Goal: Task Accomplishment & Management: Manage account settings

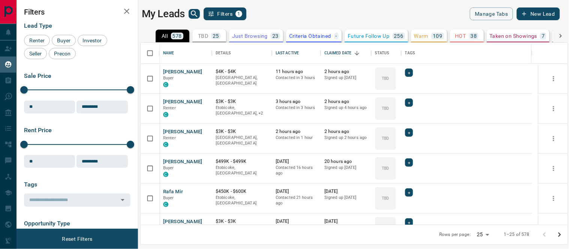
scroll to position [175, 421]
click at [179, 103] on button "[PERSON_NAME]" at bounding box center [182, 102] width 39 height 7
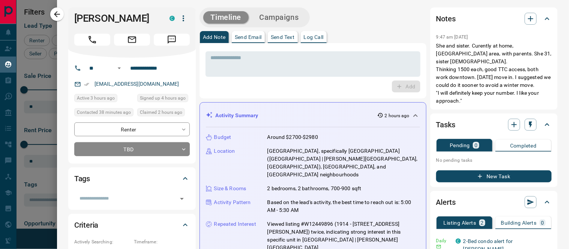
scroll to position [208, 0]
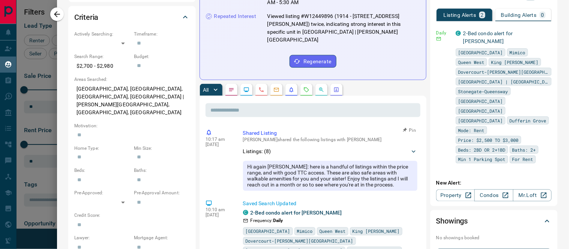
click at [410, 148] on icon at bounding box center [413, 151] width 7 height 7
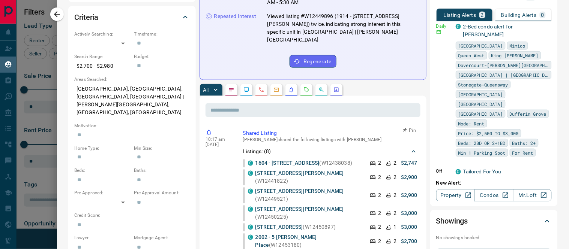
scroll to position [0, 0]
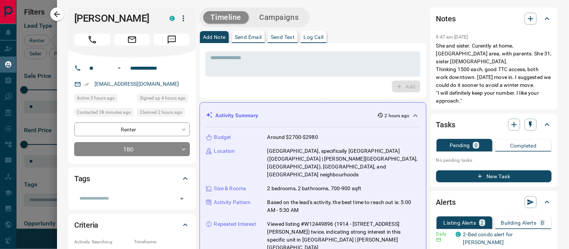
click at [181, 149] on body "Lead Transfers Claim Leads My Leads Tasks Opportunities Deals Campaigns Automat…" at bounding box center [284, 120] width 569 height 240
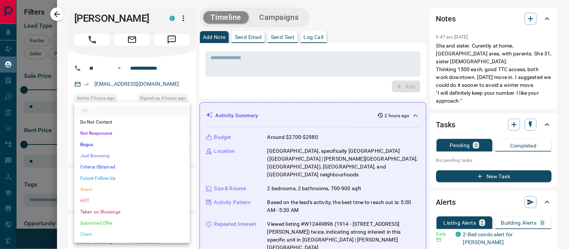
click at [89, 190] on li "Warm" at bounding box center [131, 189] width 115 height 11
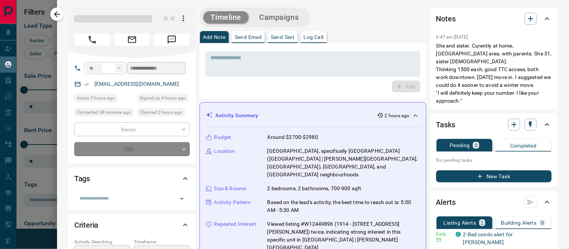
type input "*"
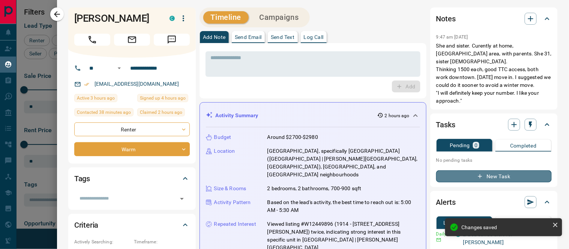
click at [485, 171] on button "New Task" at bounding box center [493, 177] width 115 height 12
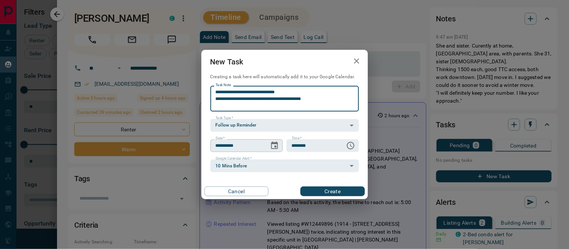
type textarea "**********"
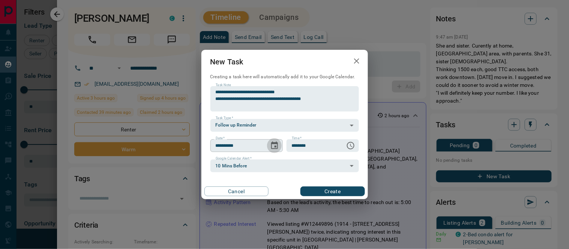
click at [273, 144] on icon "Choose date, selected date is Oct 15, 2025" at bounding box center [274, 145] width 7 height 7
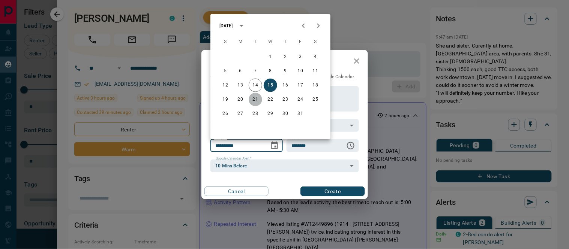
click at [256, 96] on button "21" at bounding box center [255, 99] width 13 height 13
type input "**********"
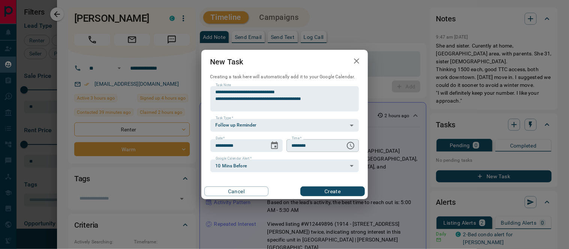
click at [349, 145] on icon "Choose time, selected time is 6:00 AM" at bounding box center [350, 145] width 9 height 9
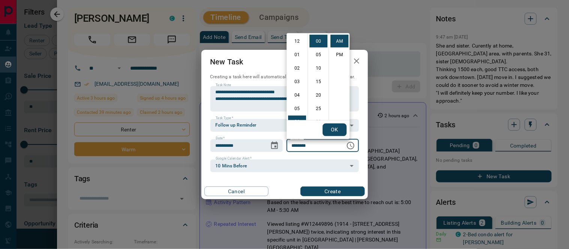
scroll to position [81, 0]
click at [299, 81] on li "09" at bounding box center [297, 82] width 18 height 13
type input "********"
click at [342, 126] on button "OK" at bounding box center [334, 130] width 24 height 13
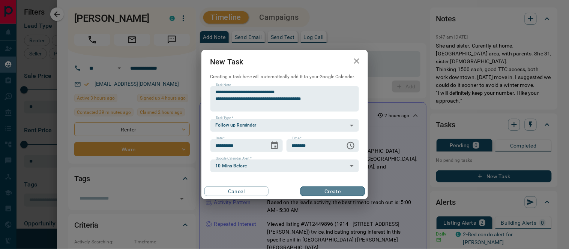
click at [336, 192] on button "Create" at bounding box center [332, 192] width 64 height 10
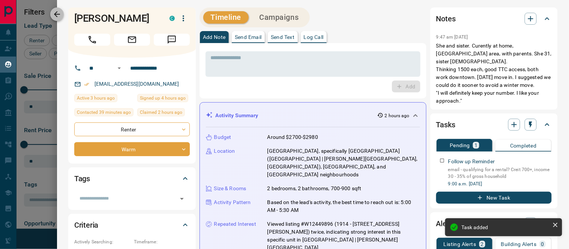
click at [55, 10] on icon "button" at bounding box center [56, 14] width 9 height 9
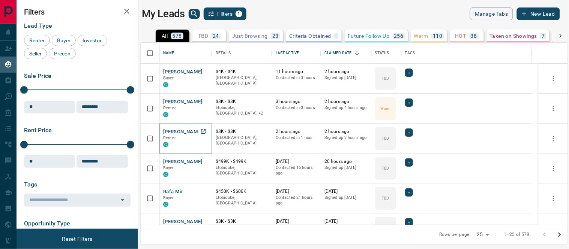
click at [194, 131] on button "[PERSON_NAME]" at bounding box center [182, 132] width 39 height 7
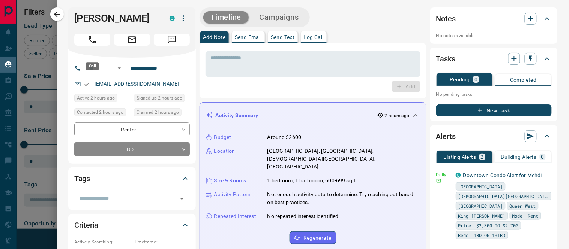
click at [90, 45] on icon "Call" at bounding box center [92, 40] width 10 height 10
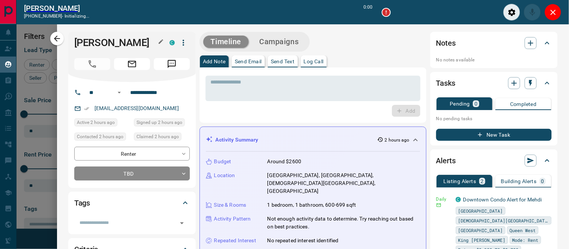
scroll to position [6, 6]
type input "*******"
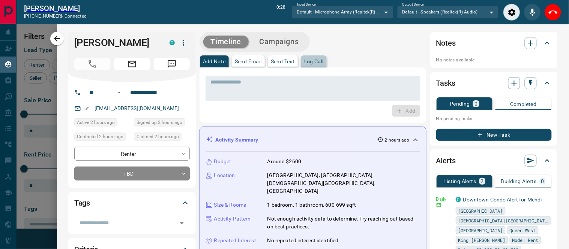
click at [324, 61] on p "Log Call" at bounding box center [314, 61] width 20 height 5
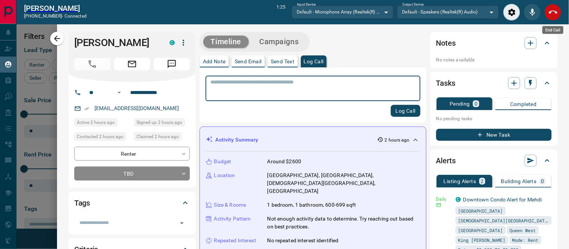
click at [552, 12] on icon "End Call" at bounding box center [552, 12] width 9 height 9
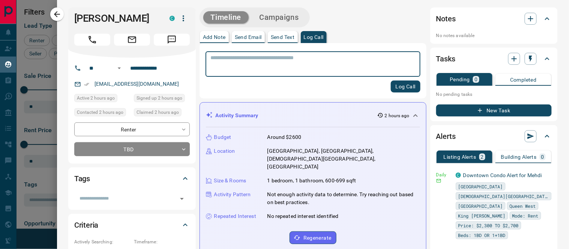
scroll to position [175, 421]
type textarea "**********"
click at [399, 85] on button "Log Call" at bounding box center [406, 87] width 30 height 12
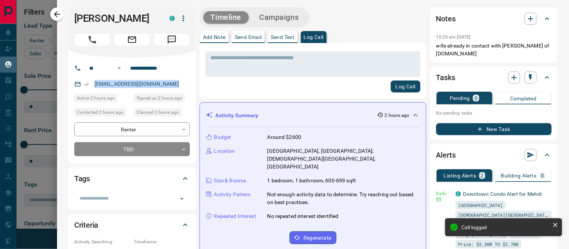
drag, startPoint x: 175, startPoint y: 95, endPoint x: 93, endPoint y: 94, distance: 82.5
click at [93, 90] on div "[EMAIL_ADDRESS][DOMAIN_NAME]" at bounding box center [131, 84] width 115 height 12
copy link "[EMAIL_ADDRESS][DOMAIN_NAME]"
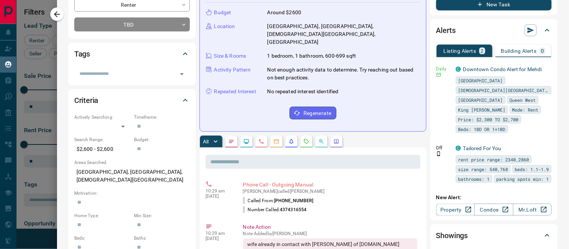
scroll to position [0, 0]
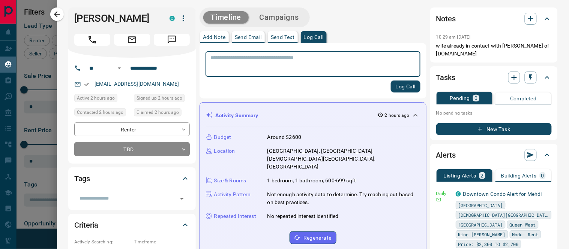
click at [325, 79] on div "* ​ Log Call" at bounding box center [312, 70] width 215 height 43
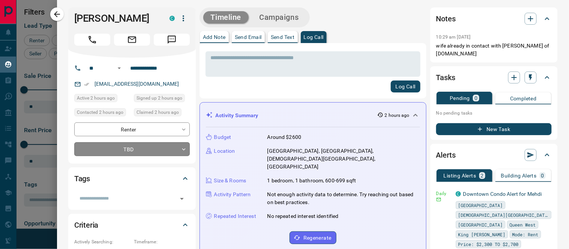
click at [184, 162] on body "Lead Transfers Claim Leads My Leads Tasks Opportunities Deals Campaigns Automat…" at bounding box center [284, 120] width 569 height 240
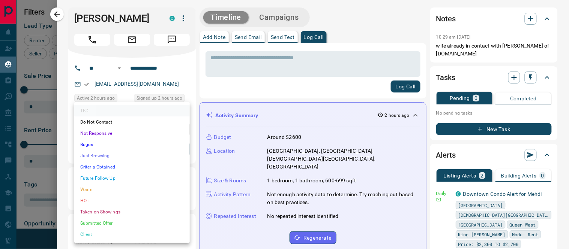
click at [95, 190] on li "Warm" at bounding box center [131, 189] width 115 height 11
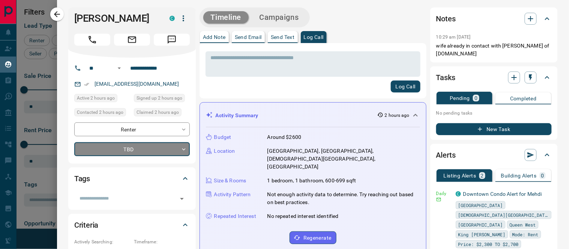
type input "*"
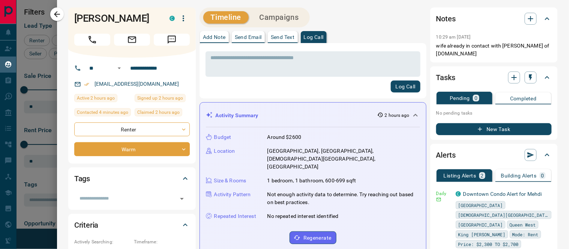
drag, startPoint x: 154, startPoint y: 28, endPoint x: 86, endPoint y: 18, distance: 69.0
click at [70, 15] on div "[PERSON_NAME] C" at bounding box center [131, 32] width 127 height 50
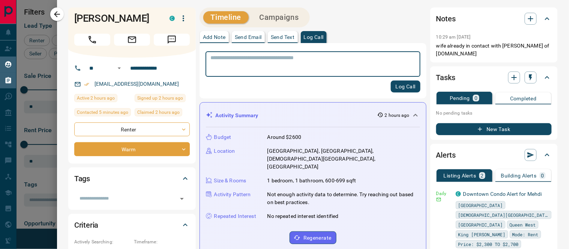
drag, startPoint x: 58, startPoint y: 13, endPoint x: 14, endPoint y: 85, distance: 83.8
click at [58, 13] on icon "button" at bounding box center [56, 14] width 9 height 9
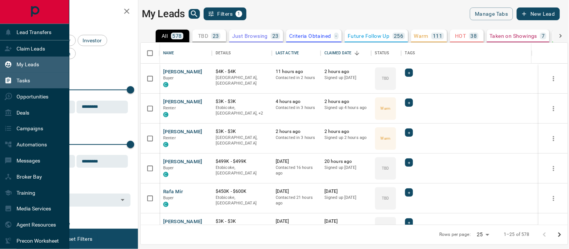
click at [15, 75] on div "Tasks" at bounding box center [16, 81] width 25 height 12
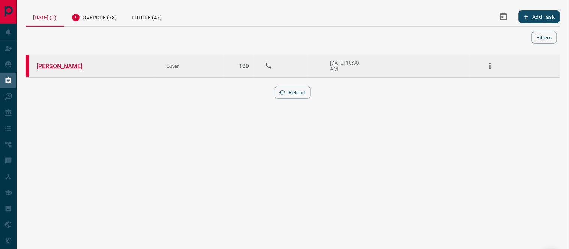
click at [59, 64] on link "[PERSON_NAME]" at bounding box center [65, 66] width 56 height 7
click at [490, 63] on icon "button" at bounding box center [489, 66] width 1 height 6
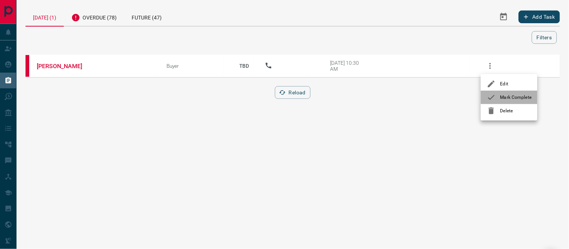
click at [490, 94] on icon at bounding box center [491, 97] width 9 height 9
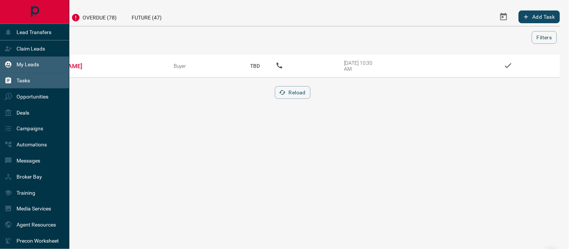
click at [19, 64] on p "My Leads" at bounding box center [27, 64] width 22 height 6
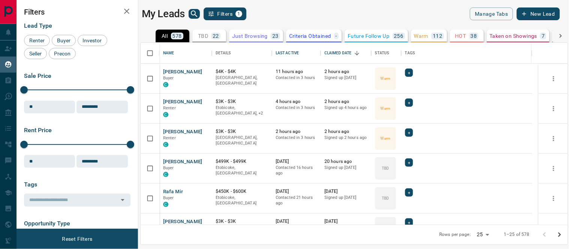
scroll to position [175, 421]
click at [175, 162] on button "[PERSON_NAME]" at bounding box center [182, 162] width 39 height 7
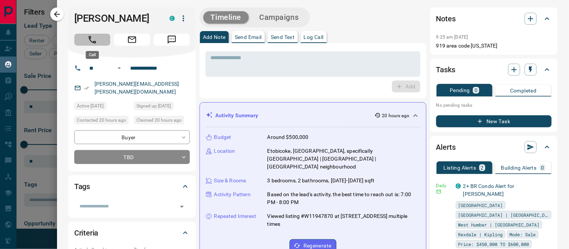
click at [92, 40] on icon "Call" at bounding box center [92, 40] width 10 height 10
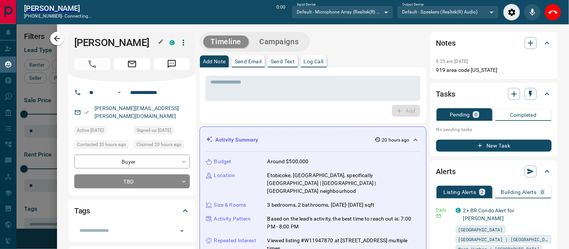
scroll to position [6, 6]
click at [184, 174] on body "Lead Transfers Claim Leads My Leads Tasks Opportunities Deals Campaigns Automat…" at bounding box center [284, 120] width 569 height 241
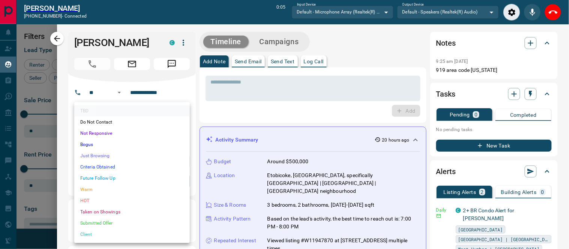
click at [246, 99] on div at bounding box center [284, 124] width 569 height 249
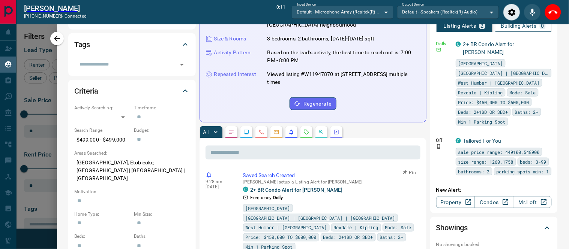
scroll to position [0, 0]
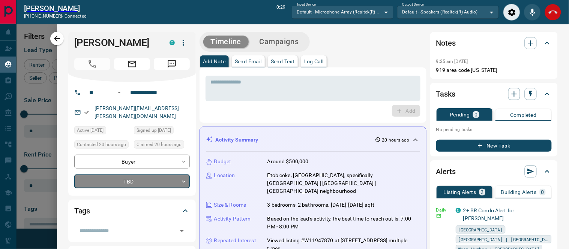
click at [550, 12] on icon "End Call" at bounding box center [552, 11] width 9 height 3
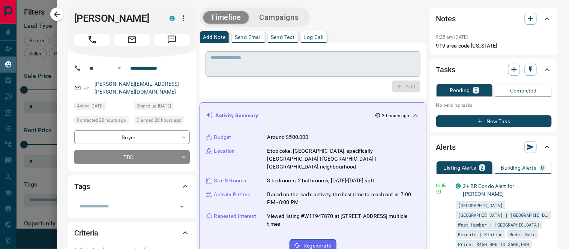
scroll to position [175, 421]
drag, startPoint x: 315, startPoint y: 38, endPoint x: 310, endPoint y: 59, distance: 22.0
click at [313, 43] on div "Add Note Send Email Send Text Log Call * ​ Add" at bounding box center [312, 64] width 227 height 67
click at [316, 55] on textarea at bounding box center [313, 64] width 204 height 19
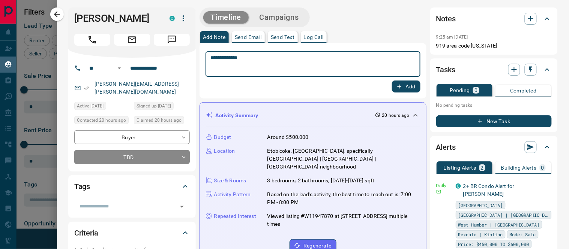
type textarea "**********"
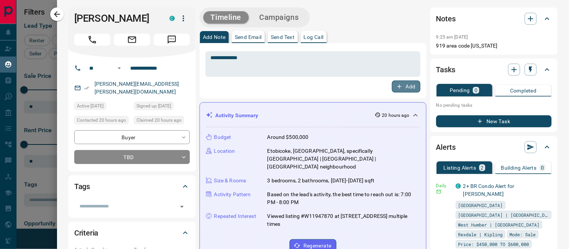
click at [396, 85] on icon "button" at bounding box center [399, 86] width 7 height 7
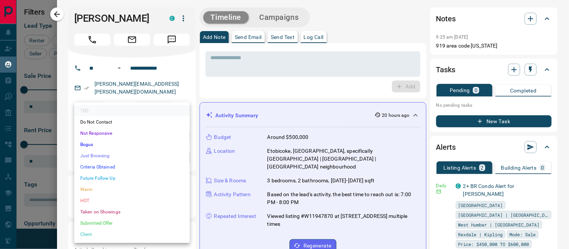
click at [186, 148] on body "Lead Transfers Claim Leads My Leads Tasks Opportunities Deals Campaigns Automat…" at bounding box center [284, 120] width 569 height 240
click at [88, 190] on li "Warm" at bounding box center [131, 189] width 115 height 11
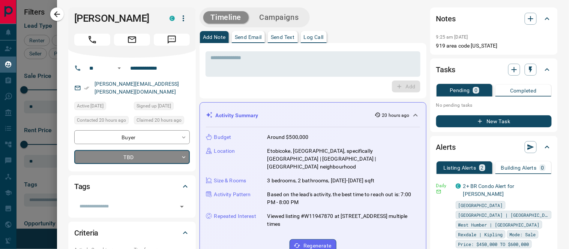
type input "*"
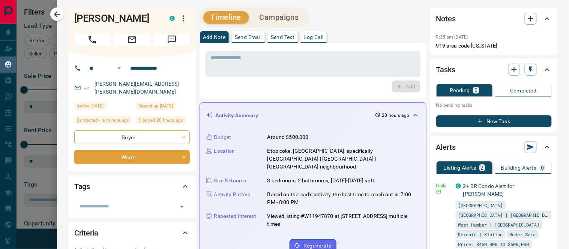
click at [279, 35] on p "Send Text" at bounding box center [283, 36] width 24 height 5
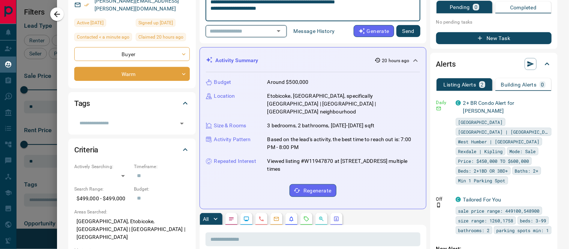
scroll to position [0, 0]
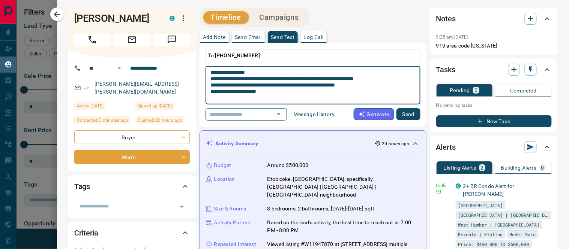
paste textarea "**********"
type textarea "**********"
click at [407, 120] on button "Send" at bounding box center [408, 114] width 24 height 12
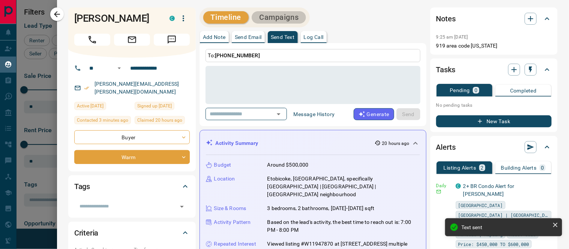
click at [280, 13] on button "Campaigns" at bounding box center [279, 17] width 54 height 12
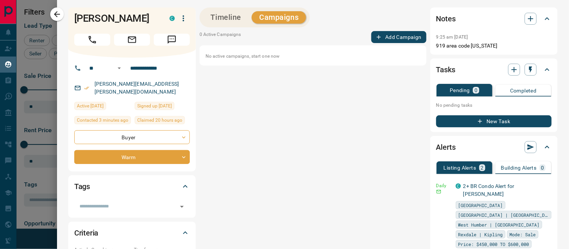
click at [385, 36] on button "Add Campaign" at bounding box center [398, 37] width 55 height 12
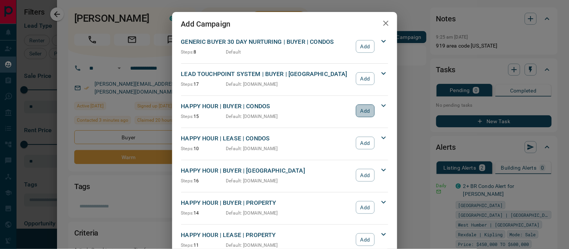
click at [361, 110] on button "Add" at bounding box center [365, 111] width 18 height 13
click at [383, 19] on icon "button" at bounding box center [385, 23] width 9 height 9
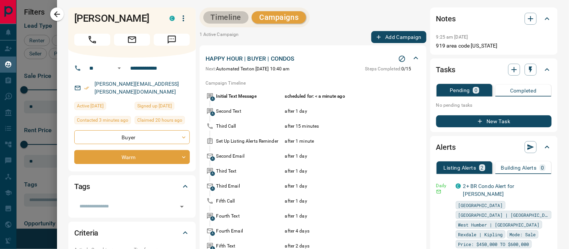
click at [219, 15] on button "Timeline" at bounding box center [226, 17] width 46 height 12
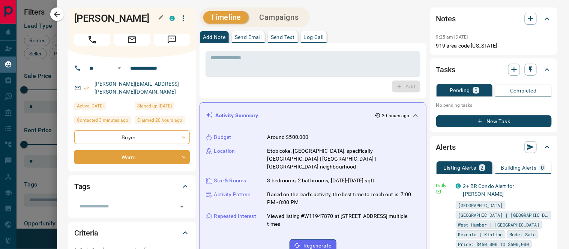
drag, startPoint x: 75, startPoint y: 17, endPoint x: 150, endPoint y: 17, distance: 74.6
click at [154, 19] on h1 "[PERSON_NAME]" at bounding box center [116, 18] width 84 height 12
click at [258, 88] on div "Add" at bounding box center [312, 87] width 215 height 12
